Goal: Task Accomplishment & Management: Complete application form

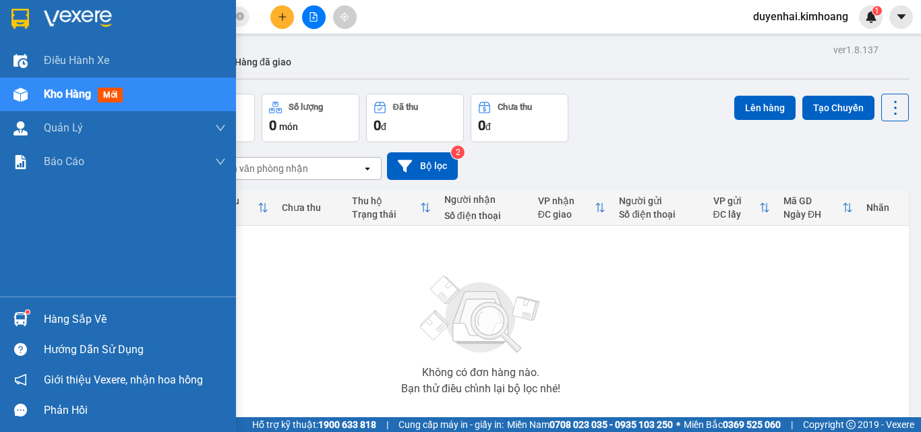
click at [61, 324] on div "Hàng sắp về" at bounding box center [135, 319] width 182 height 20
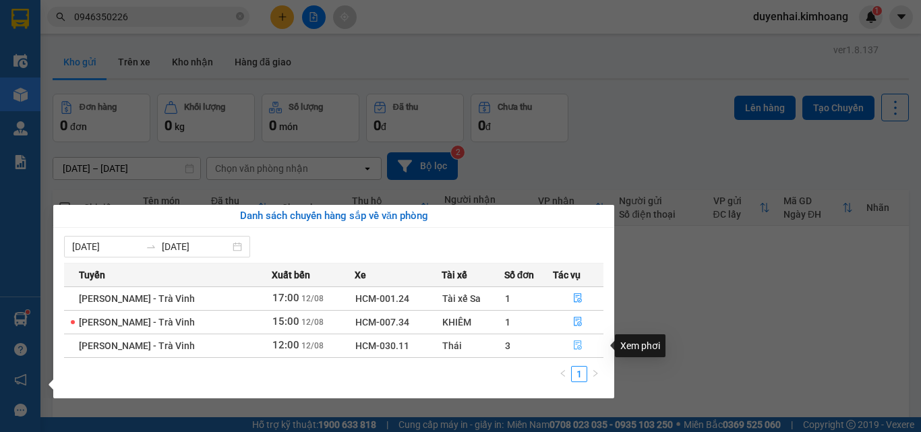
click at [574, 350] on span "file-done" at bounding box center [577, 345] width 9 height 11
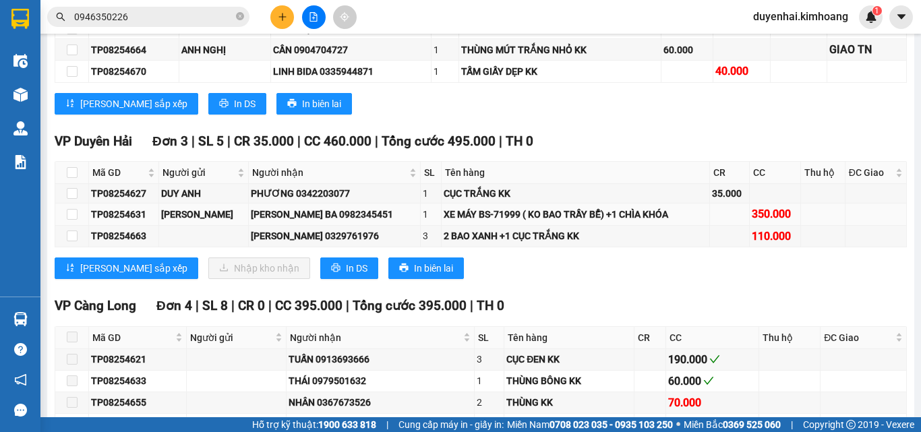
scroll to position [1617, 0]
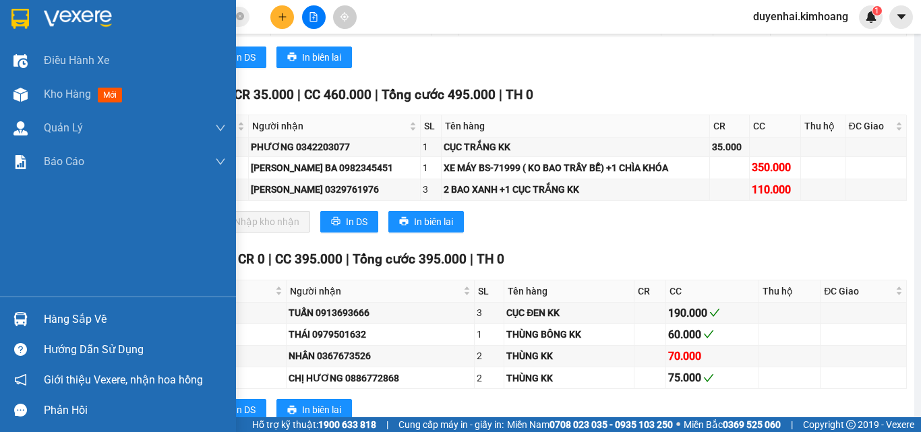
click at [63, 323] on div "Hàng sắp về" at bounding box center [135, 319] width 182 height 20
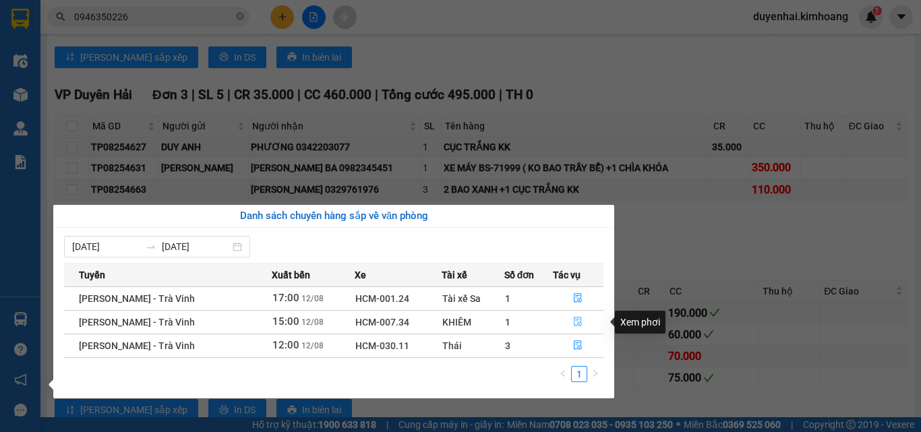
click at [575, 322] on icon "file-done" at bounding box center [577, 321] width 9 height 9
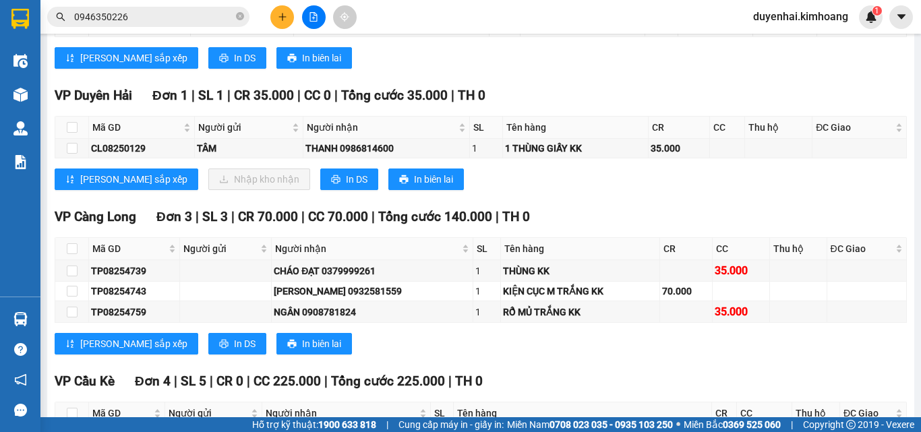
scroll to position [1136, 0]
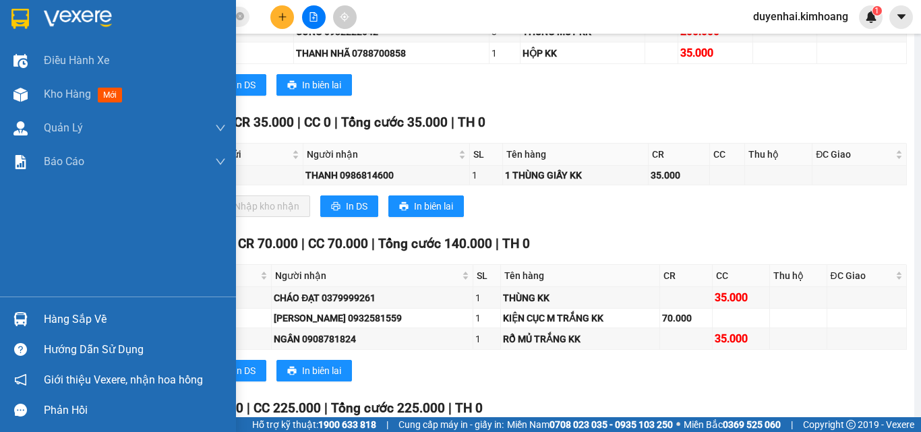
click at [53, 323] on div "Hàng sắp về" at bounding box center [135, 319] width 182 height 20
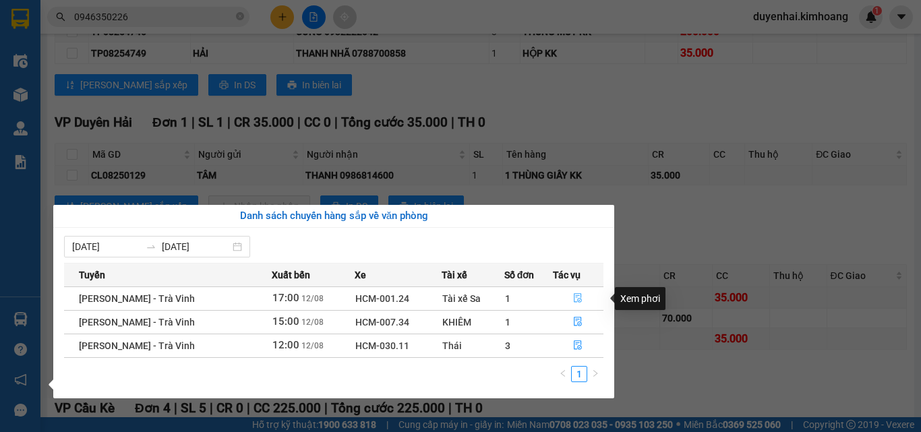
click at [573, 297] on icon "file-done" at bounding box center [577, 297] width 9 height 9
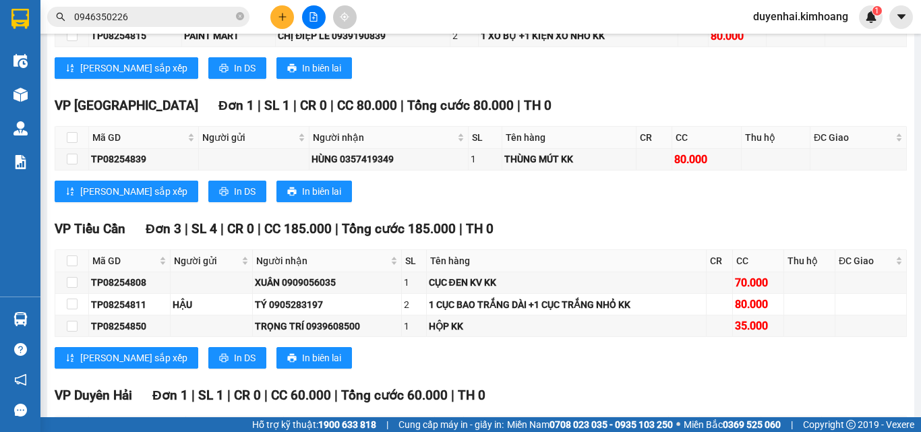
scroll to position [1388, 0]
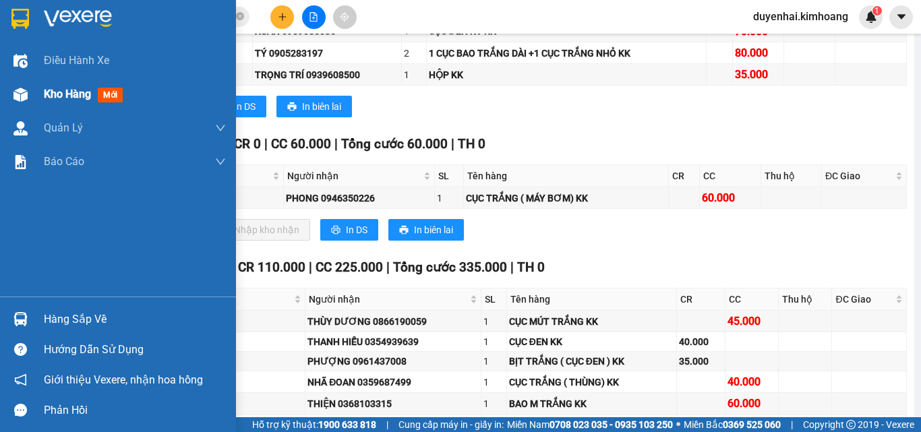
click at [59, 90] on span "Kho hàng" at bounding box center [67, 94] width 47 height 13
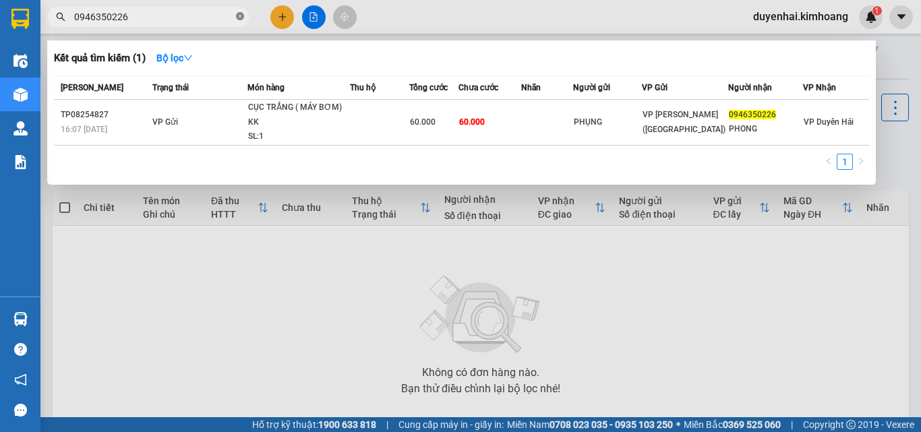
click at [237, 15] on icon "close-circle" at bounding box center [240, 16] width 8 height 8
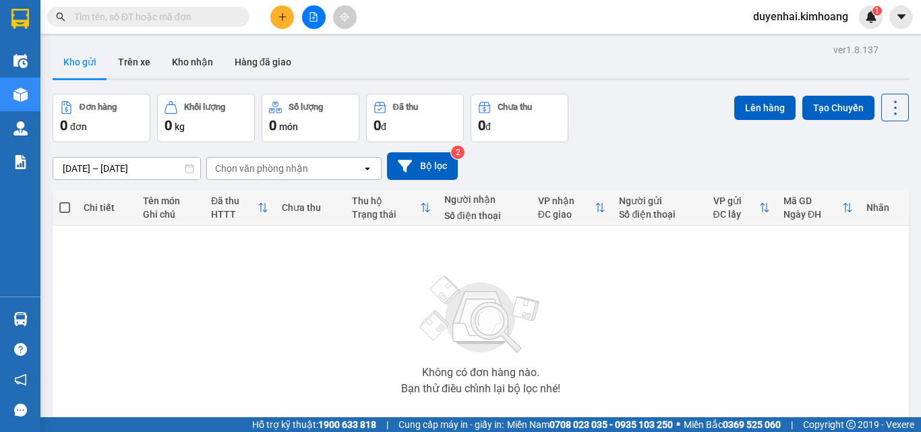
click at [220, 13] on input "text" at bounding box center [153, 16] width 159 height 15
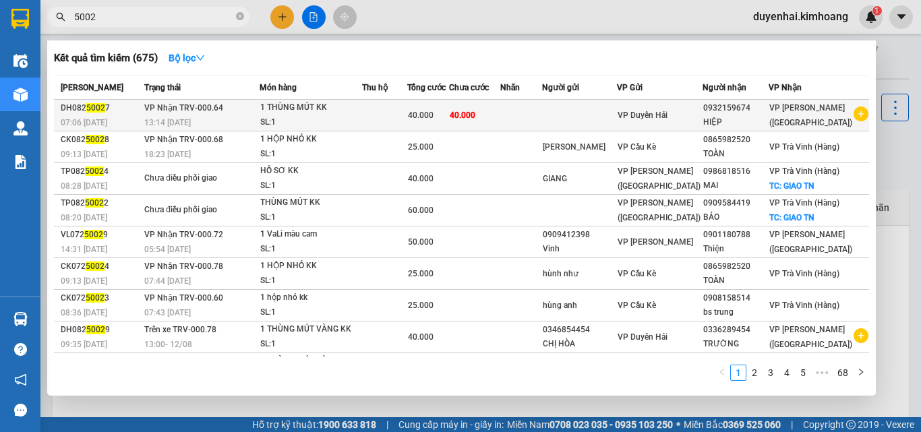
type input "5002"
click at [610, 119] on td at bounding box center [579, 116] width 75 height 32
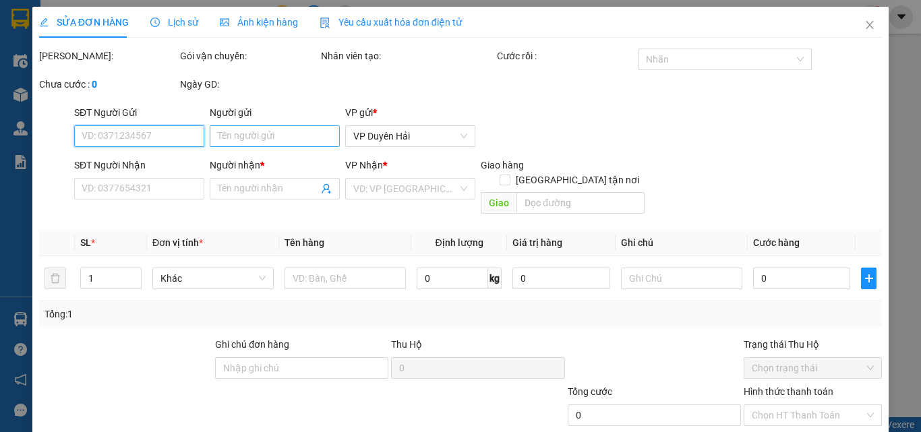
type input "0932159674"
type input "HIỆP"
type input "40.000"
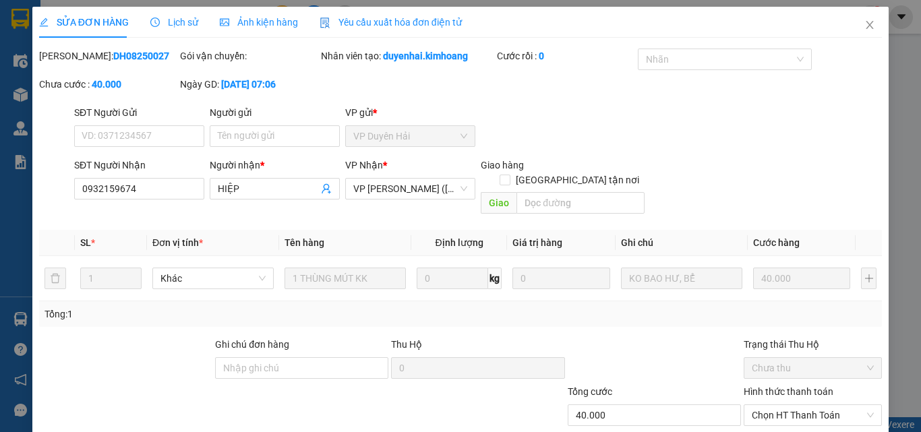
click at [175, 23] on span "Lịch sử" at bounding box center [174, 22] width 48 height 11
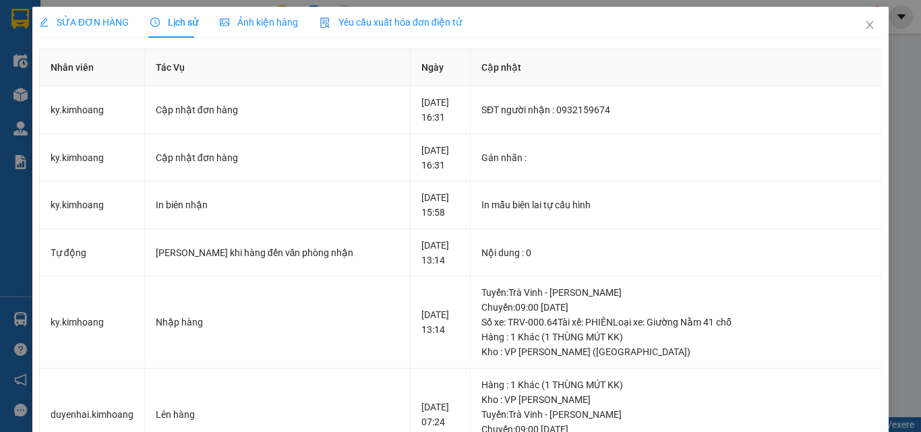
click at [97, 19] on span "SỬA ĐƠN HÀNG" at bounding box center [84, 22] width 90 height 11
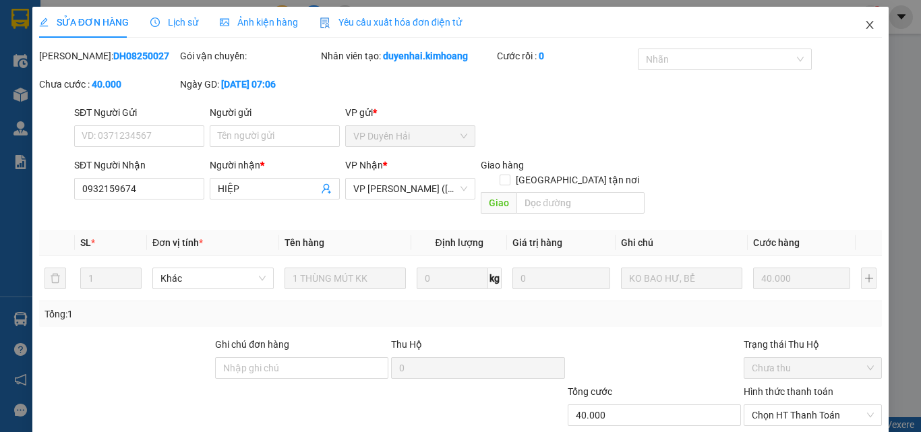
click at [864, 20] on icon "close" at bounding box center [869, 25] width 11 height 11
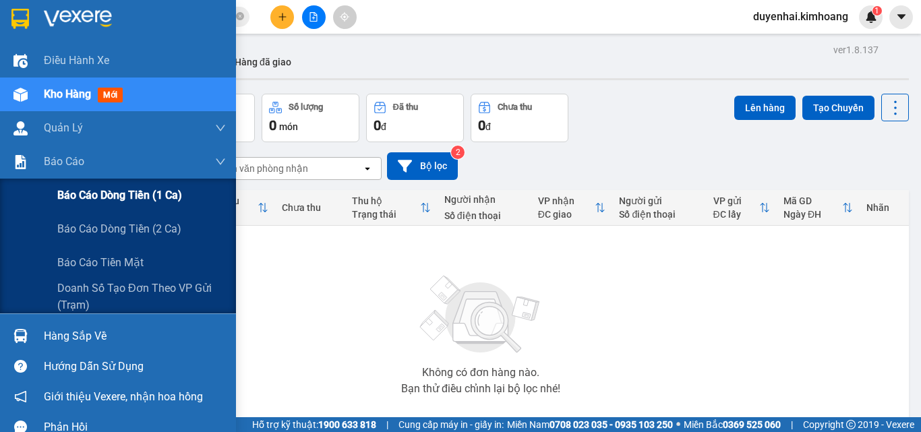
click at [88, 202] on span "Báo cáo dòng tiền (1 ca)" at bounding box center [119, 195] width 125 height 17
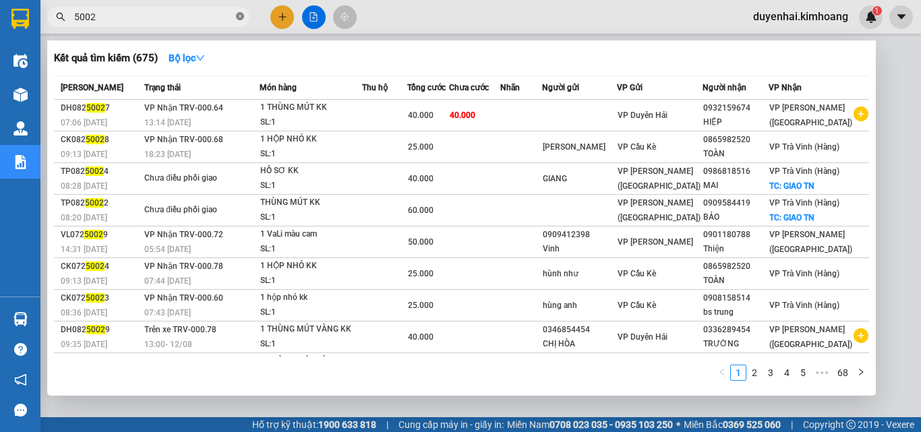
click at [237, 15] on icon "close-circle" at bounding box center [240, 16] width 8 height 8
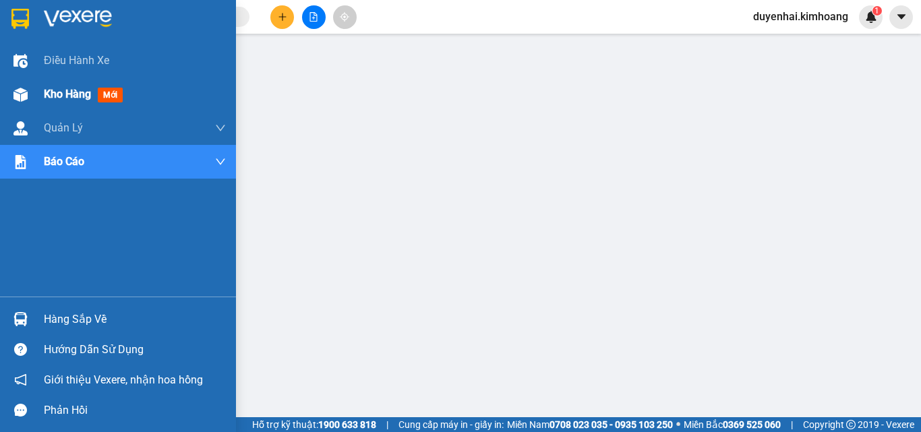
click at [63, 94] on span "Kho hàng" at bounding box center [67, 94] width 47 height 13
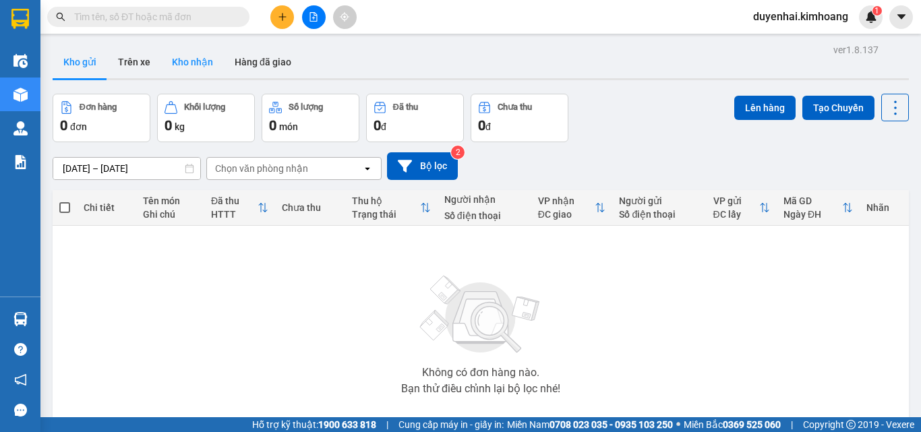
click at [196, 74] on button "Kho nhận" at bounding box center [192, 62] width 63 height 32
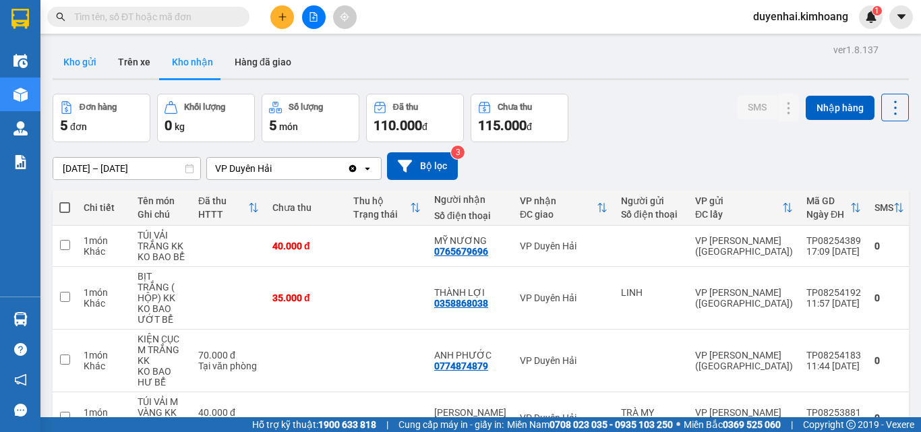
click at [71, 59] on button "Kho gửi" at bounding box center [80, 62] width 55 height 32
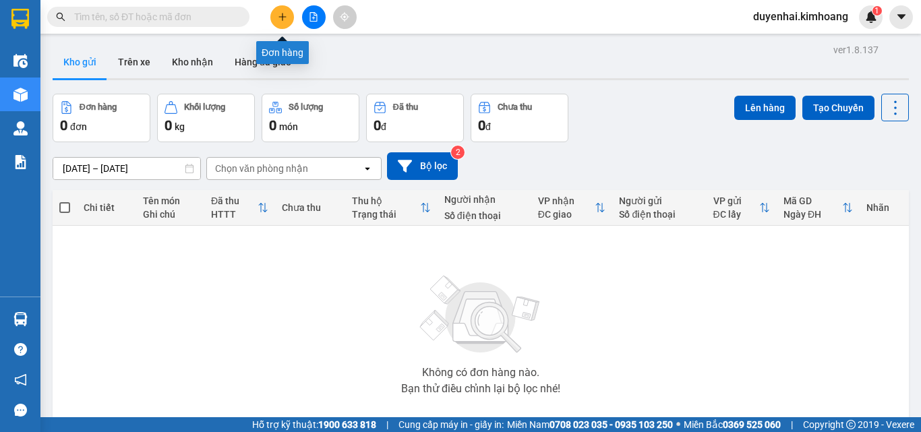
click at [289, 25] on button at bounding box center [282, 17] width 24 height 24
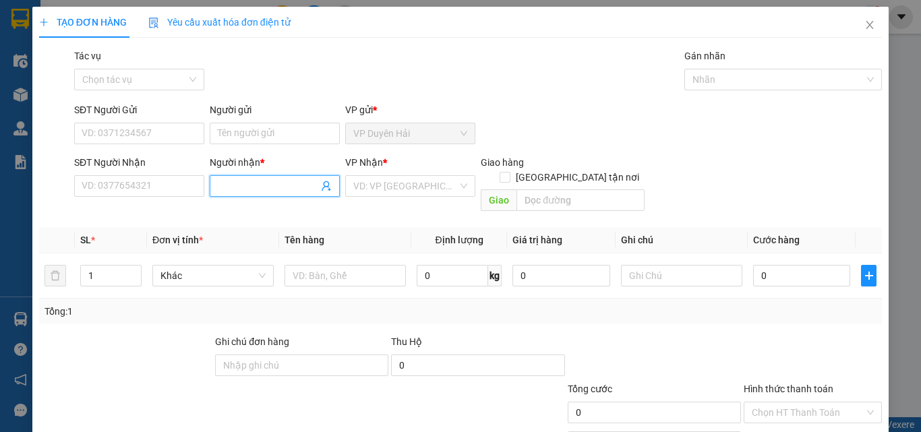
click at [243, 187] on input "Người nhận *" at bounding box center [268, 186] width 100 height 15
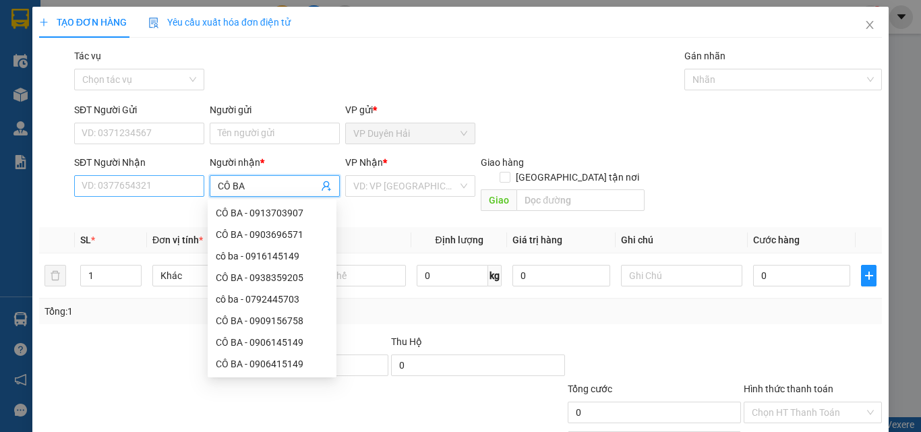
type input "CÔ BA"
click at [183, 189] on input "SĐT Người Nhận" at bounding box center [139, 186] width 130 height 22
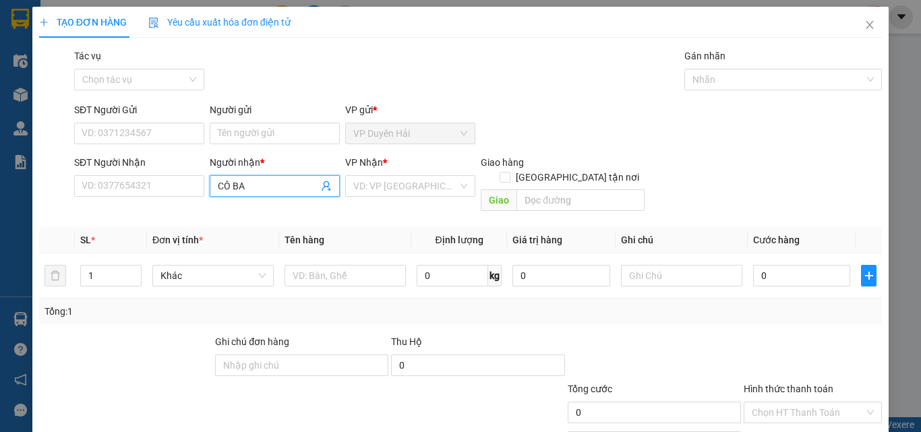
click at [272, 188] on input "CÔ BA" at bounding box center [268, 186] width 100 height 15
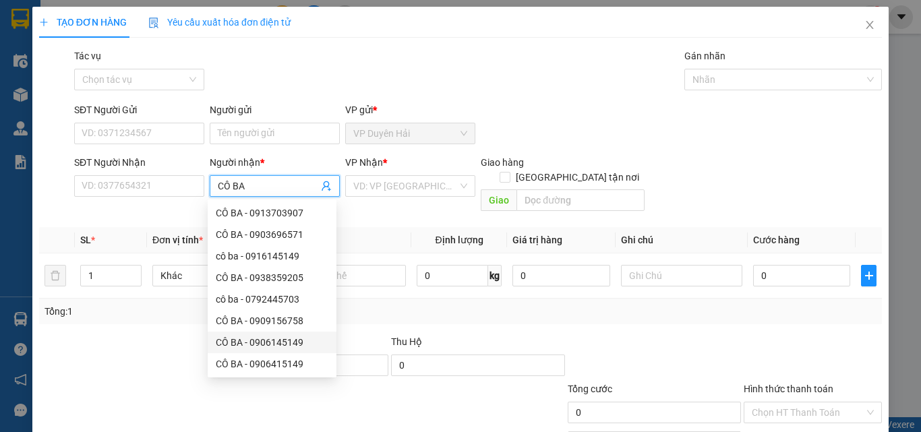
click at [306, 344] on div "CÔ BA - 0906145149" at bounding box center [272, 342] width 113 height 15
type input "0906145149"
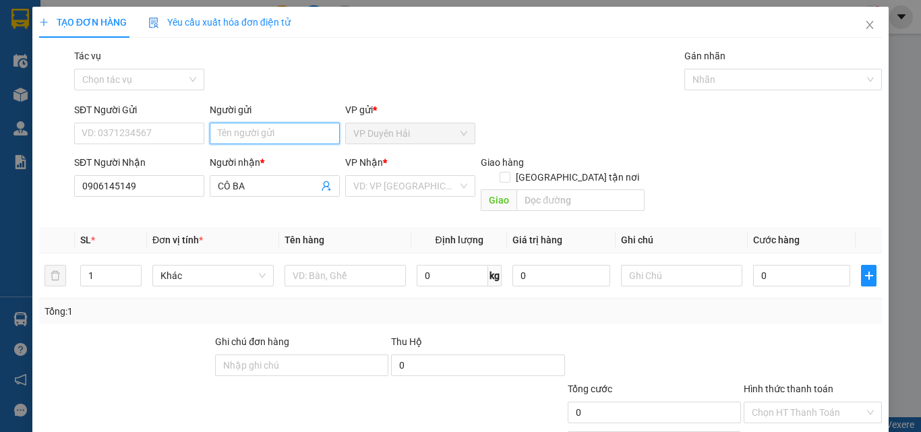
click at [251, 137] on input "Người gửi" at bounding box center [275, 134] width 130 height 22
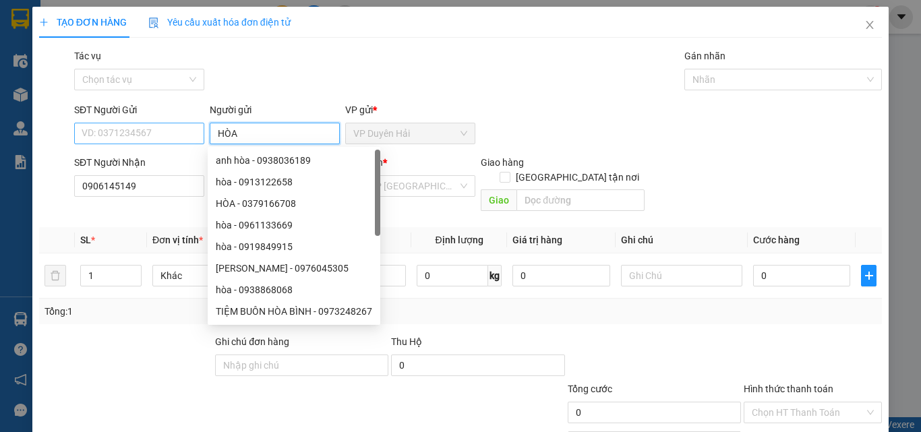
type input "HÒA"
click at [185, 137] on input "SĐT Người Gửi" at bounding box center [139, 134] width 130 height 22
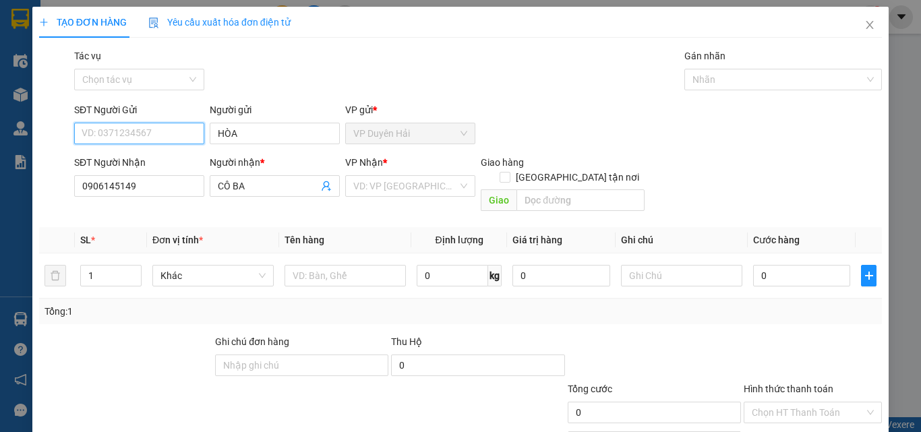
click at [185, 137] on input "SĐT Người Gửi" at bounding box center [139, 134] width 130 height 22
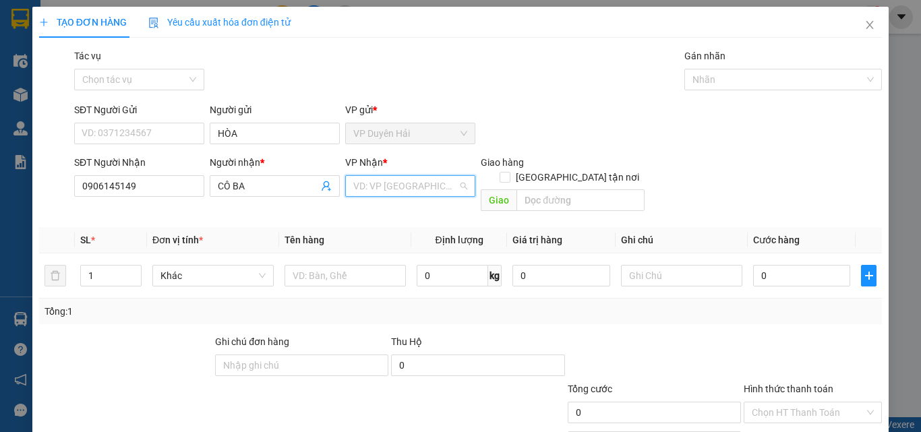
click at [444, 195] on input "search" at bounding box center [405, 186] width 104 height 20
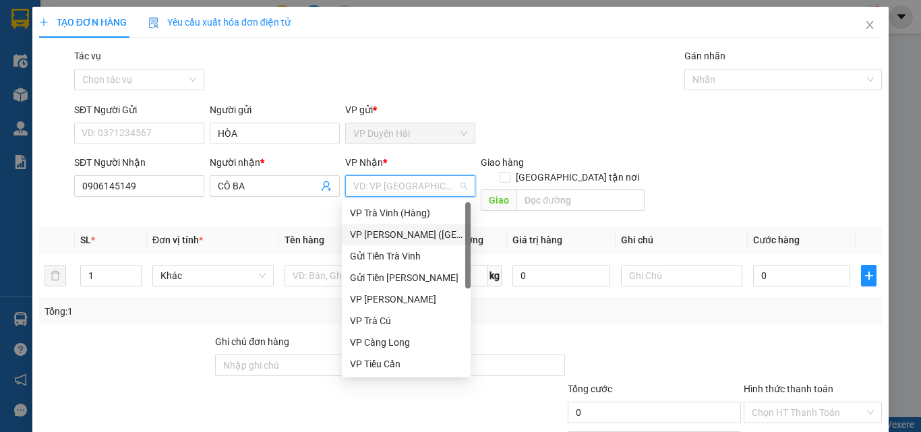
click at [383, 235] on div "VP [PERSON_NAME] ([GEOGRAPHIC_DATA])" at bounding box center [406, 234] width 113 height 15
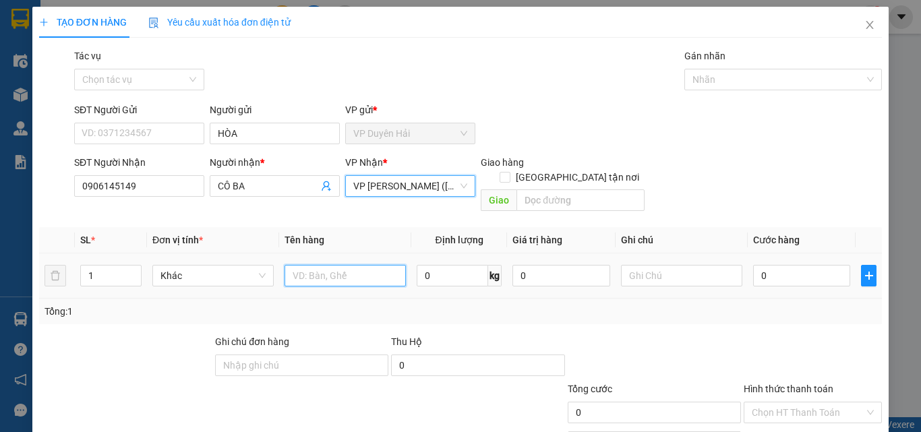
click at [331, 265] on input "text" at bounding box center [344, 276] width 121 height 22
type input "1 CỤC M ĐEN KK"
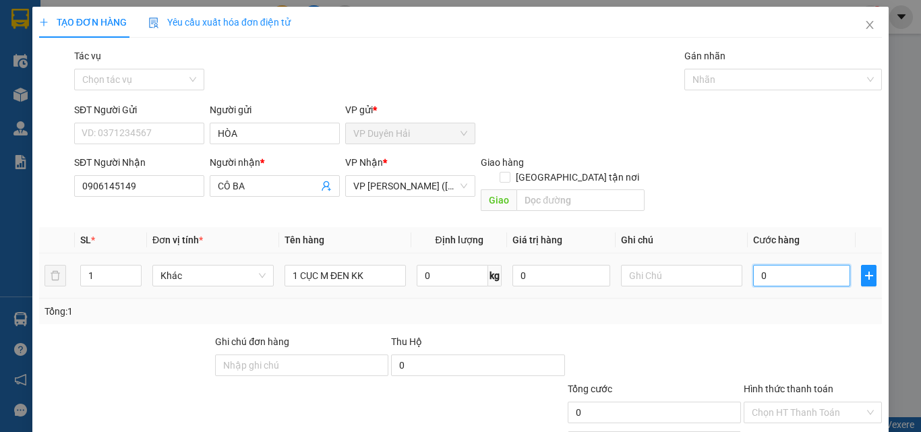
click at [784, 265] on input "0" at bounding box center [801, 276] width 97 height 22
type input "3"
type input "35"
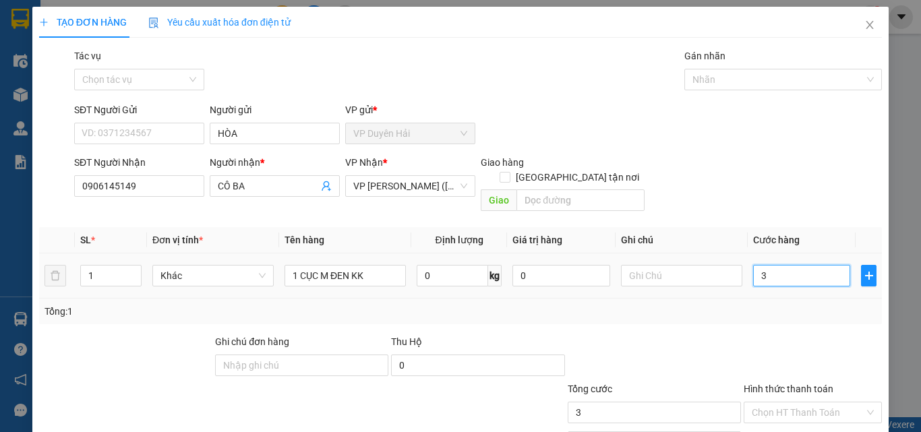
type input "35"
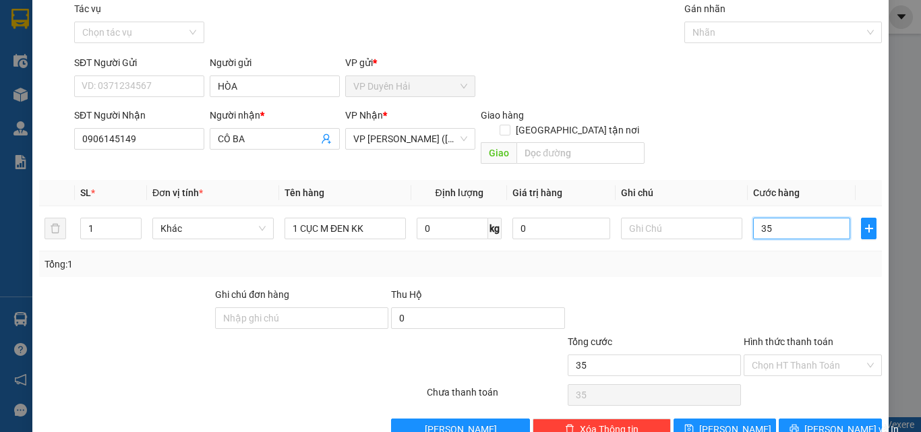
scroll to position [67, 0]
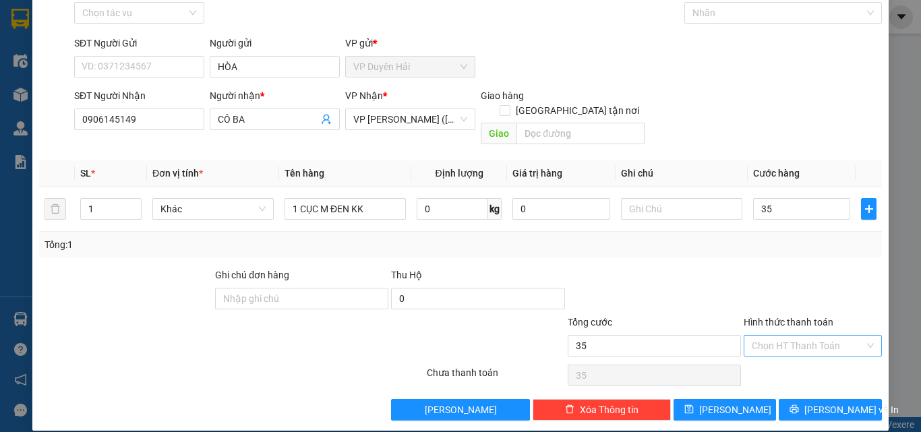
type input "35.000"
click at [778, 336] on input "Hình thức thanh toán" at bounding box center [807, 346] width 113 height 20
click at [780, 361] on div "Tại văn phòng" at bounding box center [804, 357] width 121 height 15
type input "0"
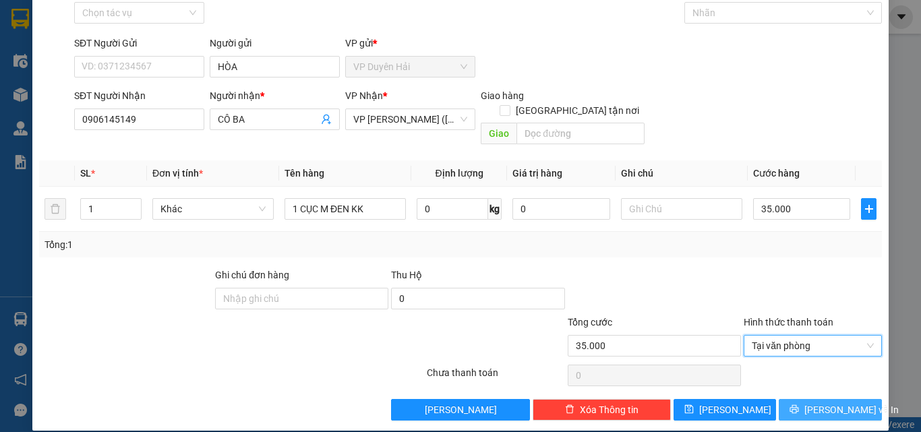
click at [819, 402] on span "[PERSON_NAME] và In" at bounding box center [851, 409] width 94 height 15
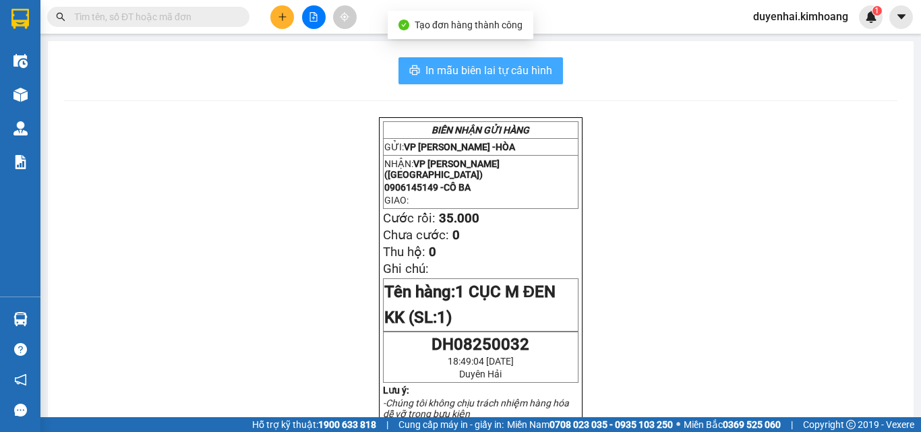
click at [478, 73] on span "In mẫu biên lai tự cấu hình" at bounding box center [488, 70] width 127 height 17
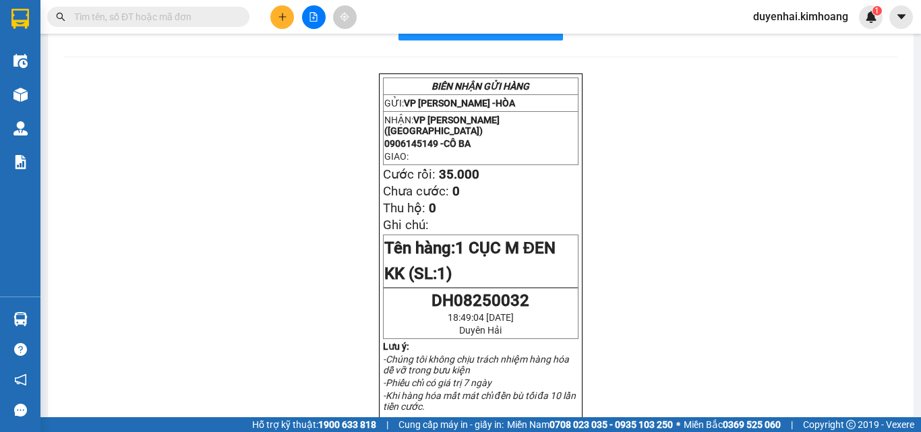
scroll to position [67, 0]
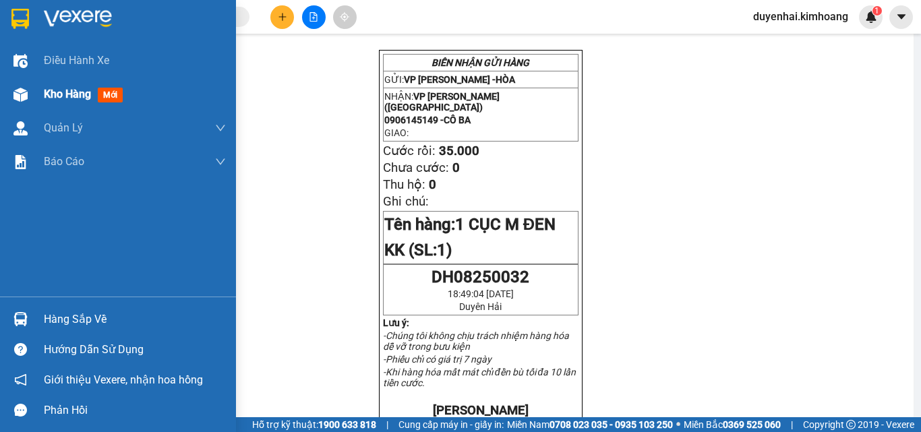
click at [75, 93] on span "Kho hàng" at bounding box center [67, 94] width 47 height 13
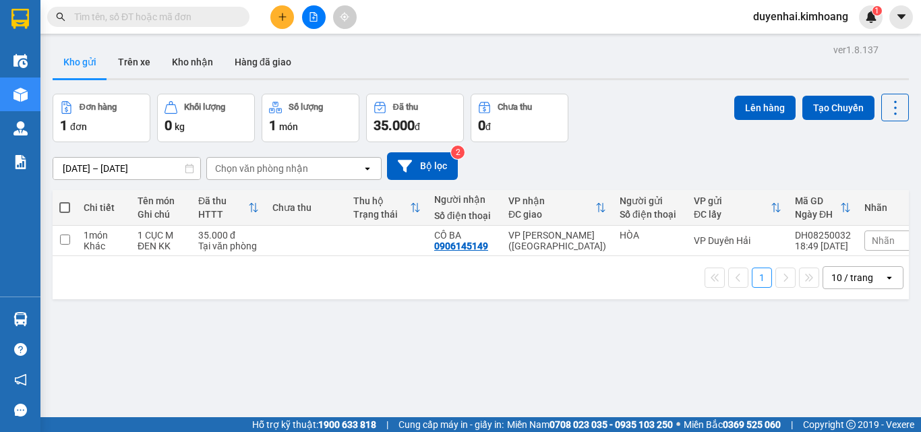
click at [161, 20] on input "text" at bounding box center [153, 16] width 159 height 15
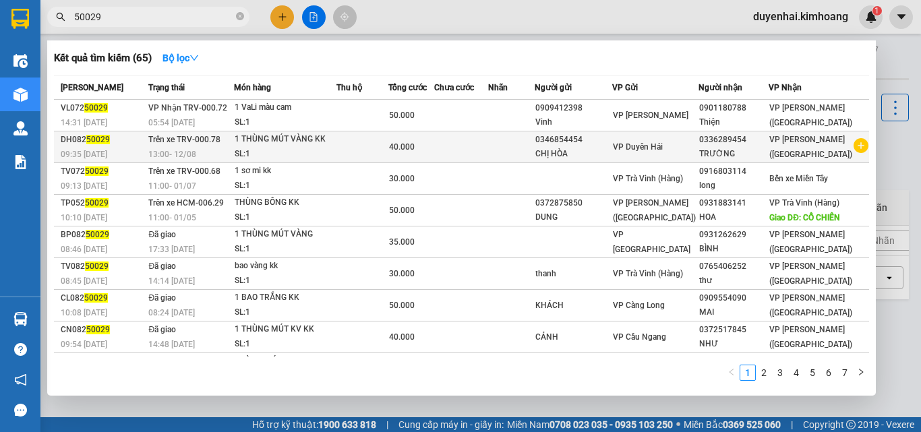
type input "50029"
click at [534, 141] on td at bounding box center [511, 147] width 46 height 32
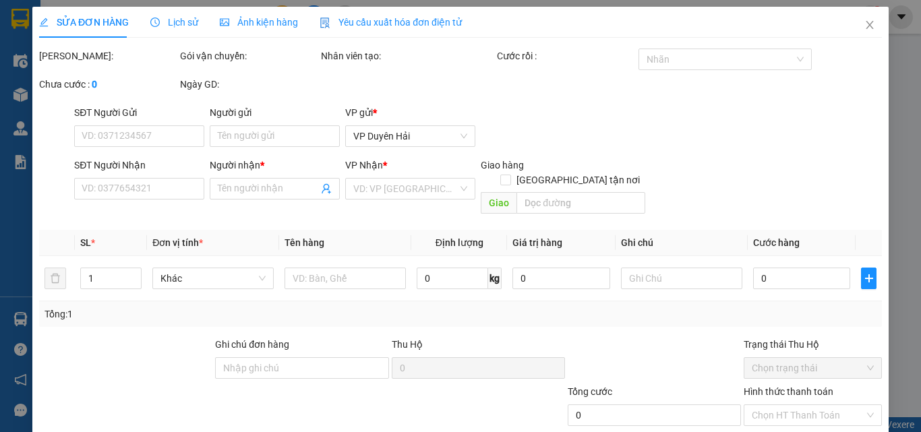
type input "0346854454"
type input "CHỊ HÒA"
type input "0336289454"
type input "TRƯỜNG"
type input "không bao bể"
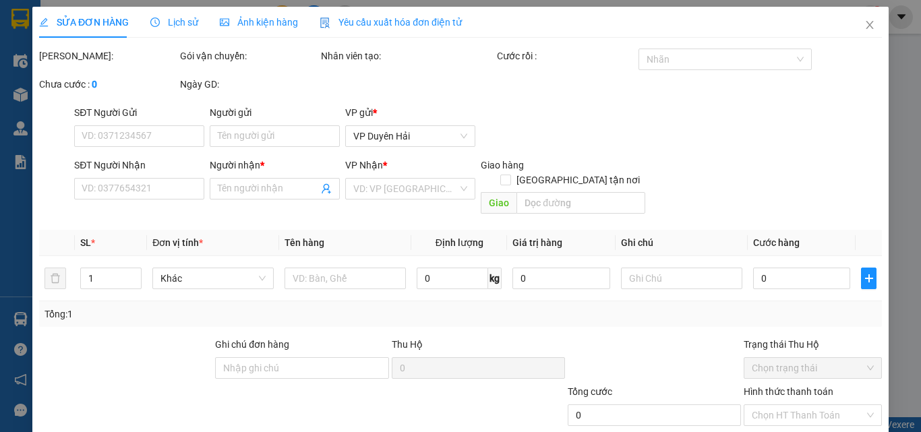
type input "40.000"
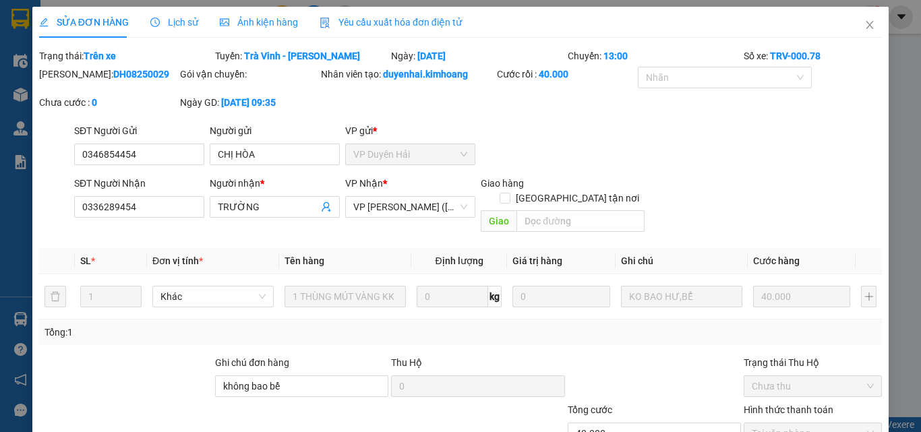
click at [187, 27] on span "Lịch sử" at bounding box center [174, 22] width 48 height 11
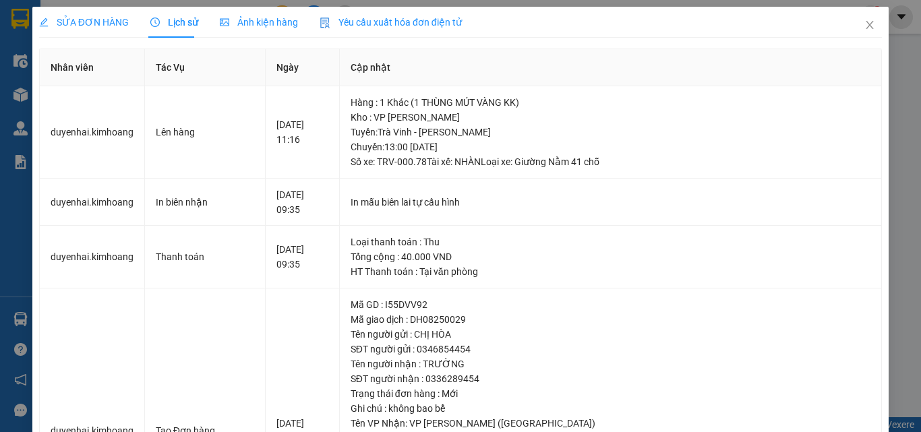
click at [83, 22] on span "SỬA ĐƠN HÀNG" at bounding box center [84, 22] width 90 height 11
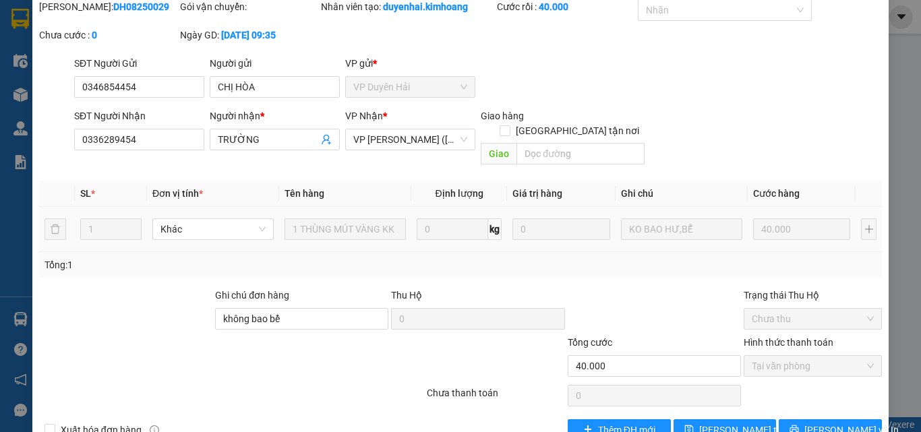
scroll to position [88, 0]
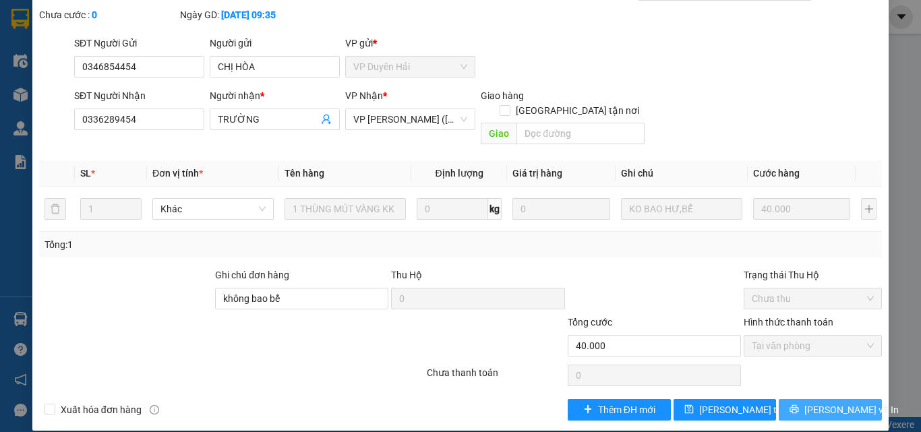
click at [819, 402] on span "[PERSON_NAME] và In" at bounding box center [851, 409] width 94 height 15
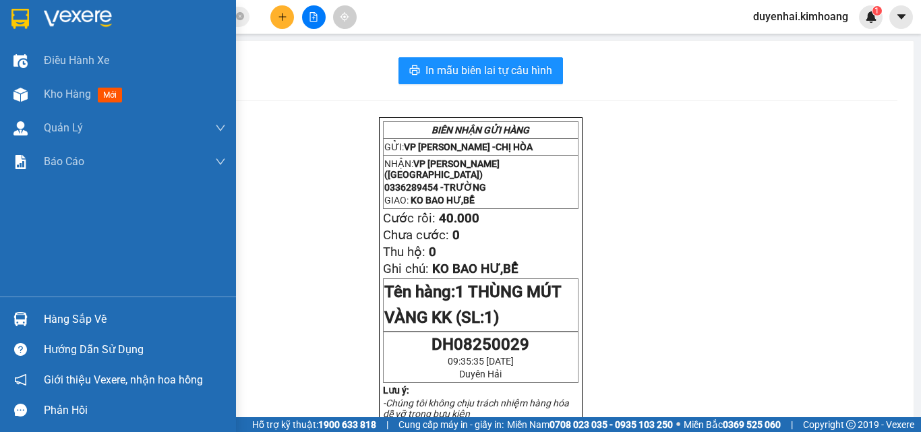
click at [61, 90] on span "Kho hàng" at bounding box center [67, 94] width 47 height 13
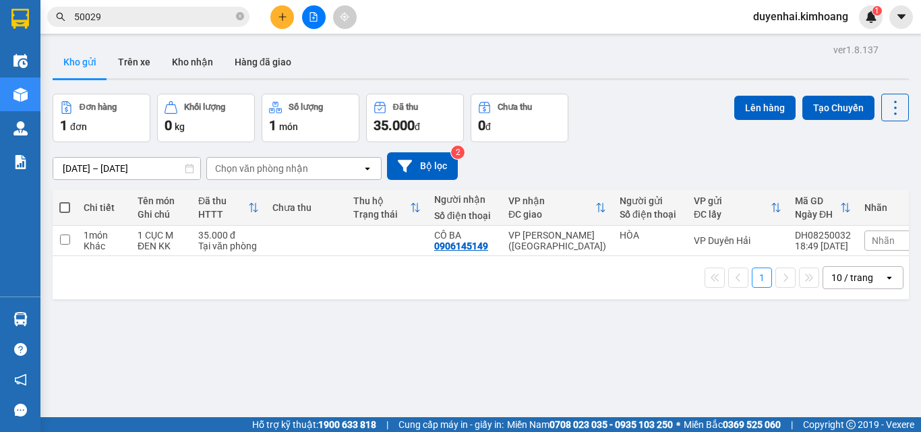
click at [187, 20] on input "50029" at bounding box center [153, 16] width 159 height 15
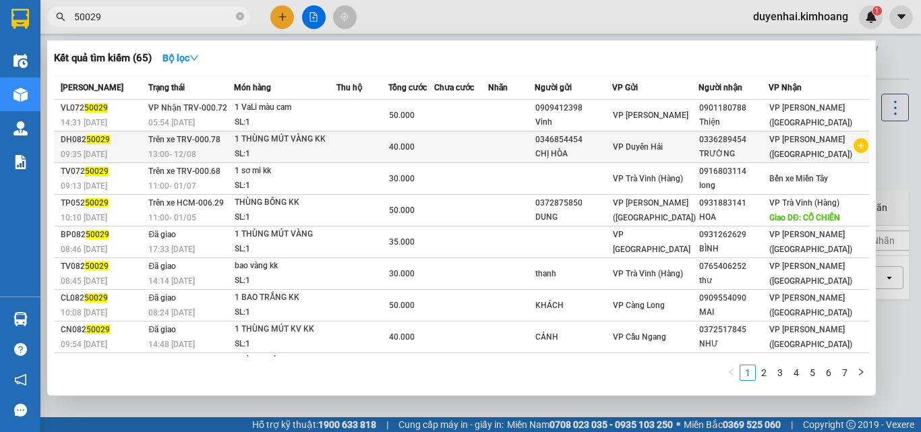
click at [534, 145] on td at bounding box center [511, 147] width 46 height 32
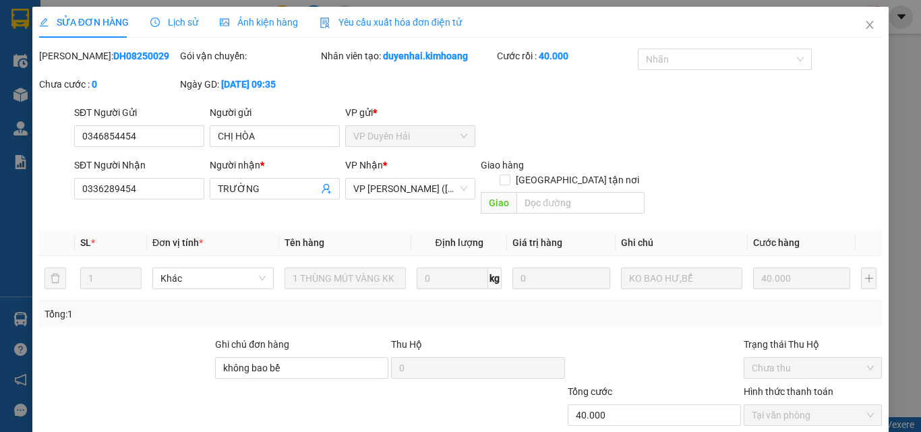
click at [179, 24] on span "Lịch sử" at bounding box center [174, 22] width 48 height 11
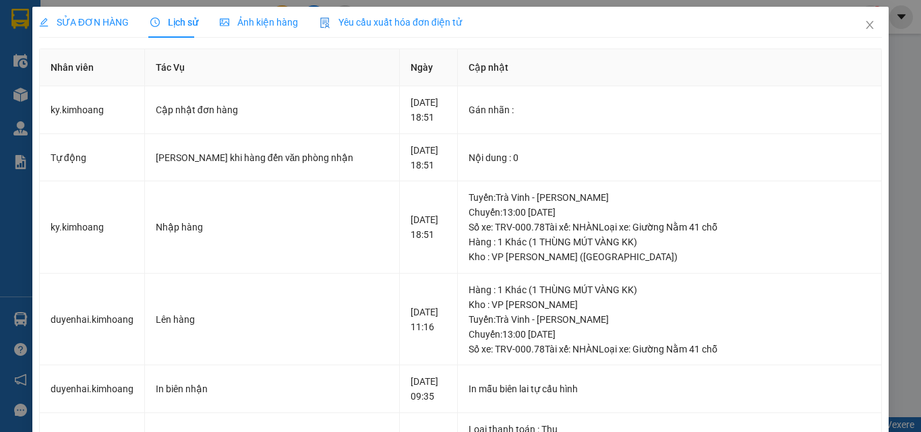
click at [109, 23] on span "SỬA ĐƠN HÀNG" at bounding box center [84, 22] width 90 height 11
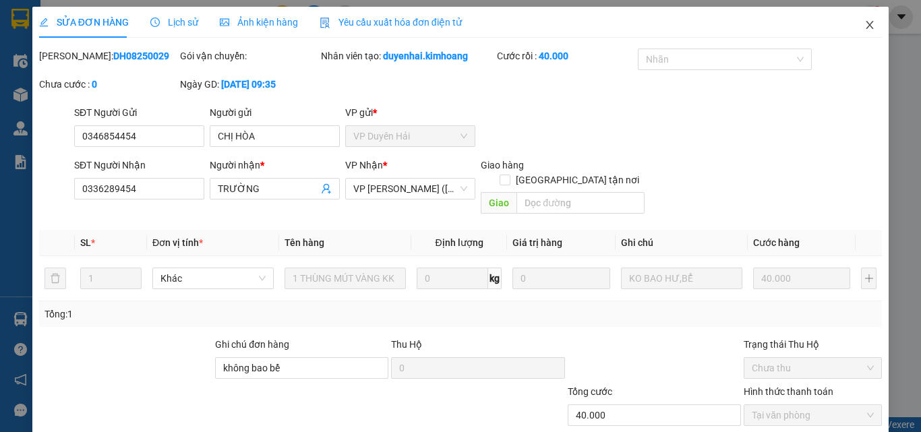
click at [864, 25] on icon "close" at bounding box center [869, 25] width 11 height 11
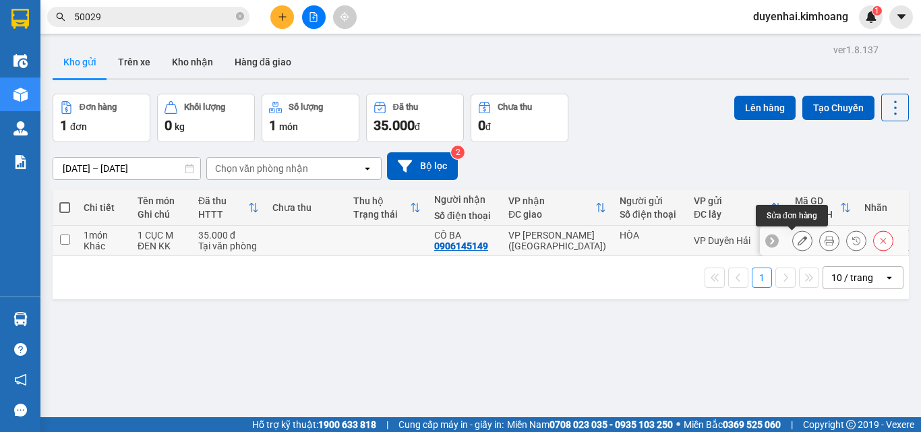
click at [793, 243] on button at bounding box center [802, 241] width 19 height 24
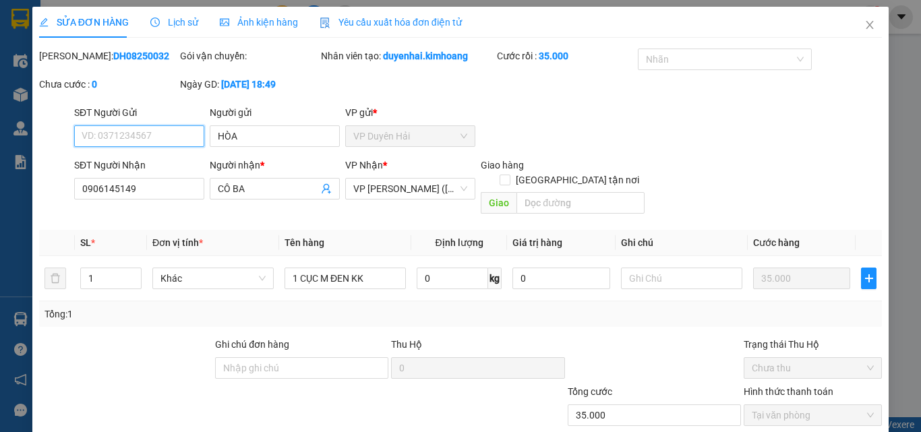
scroll to position [69, 0]
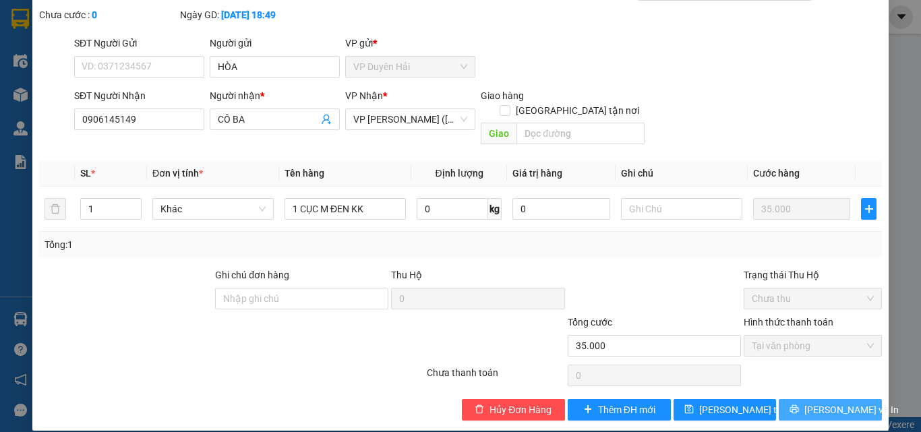
click at [799, 404] on icon "printer" at bounding box center [793, 408] width 9 height 9
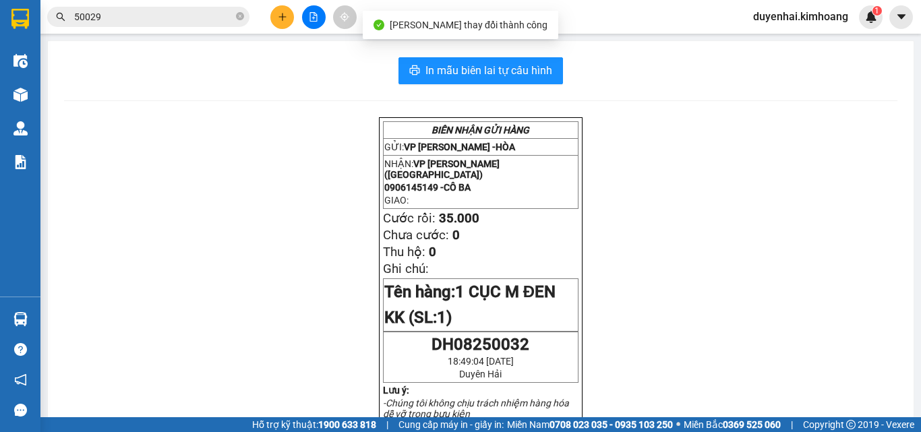
scroll to position [67, 0]
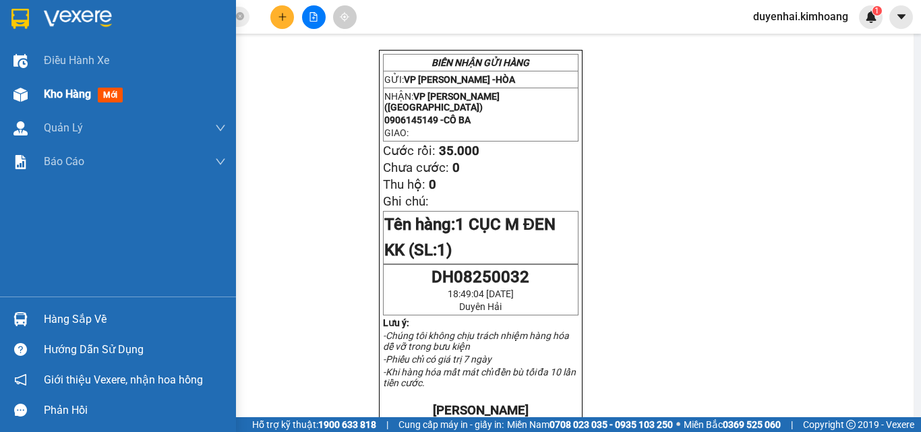
click at [66, 101] on div "Kho hàng mới" at bounding box center [86, 94] width 84 height 17
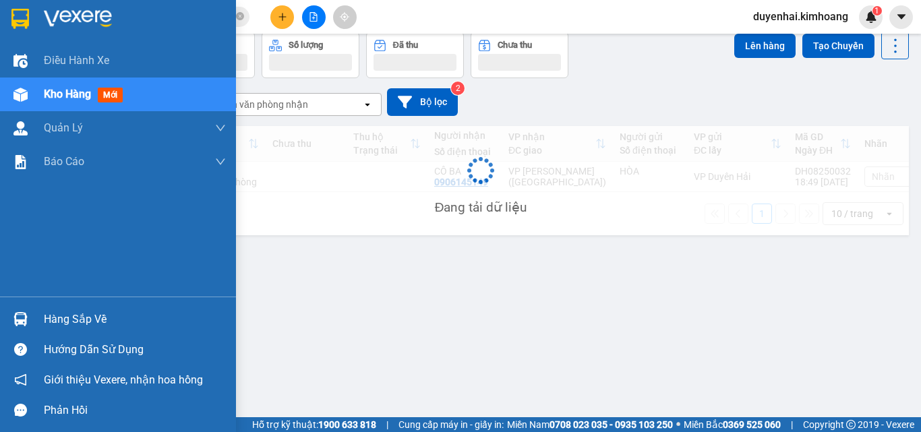
scroll to position [62, 0]
